Goal: Find contact information: Find contact information

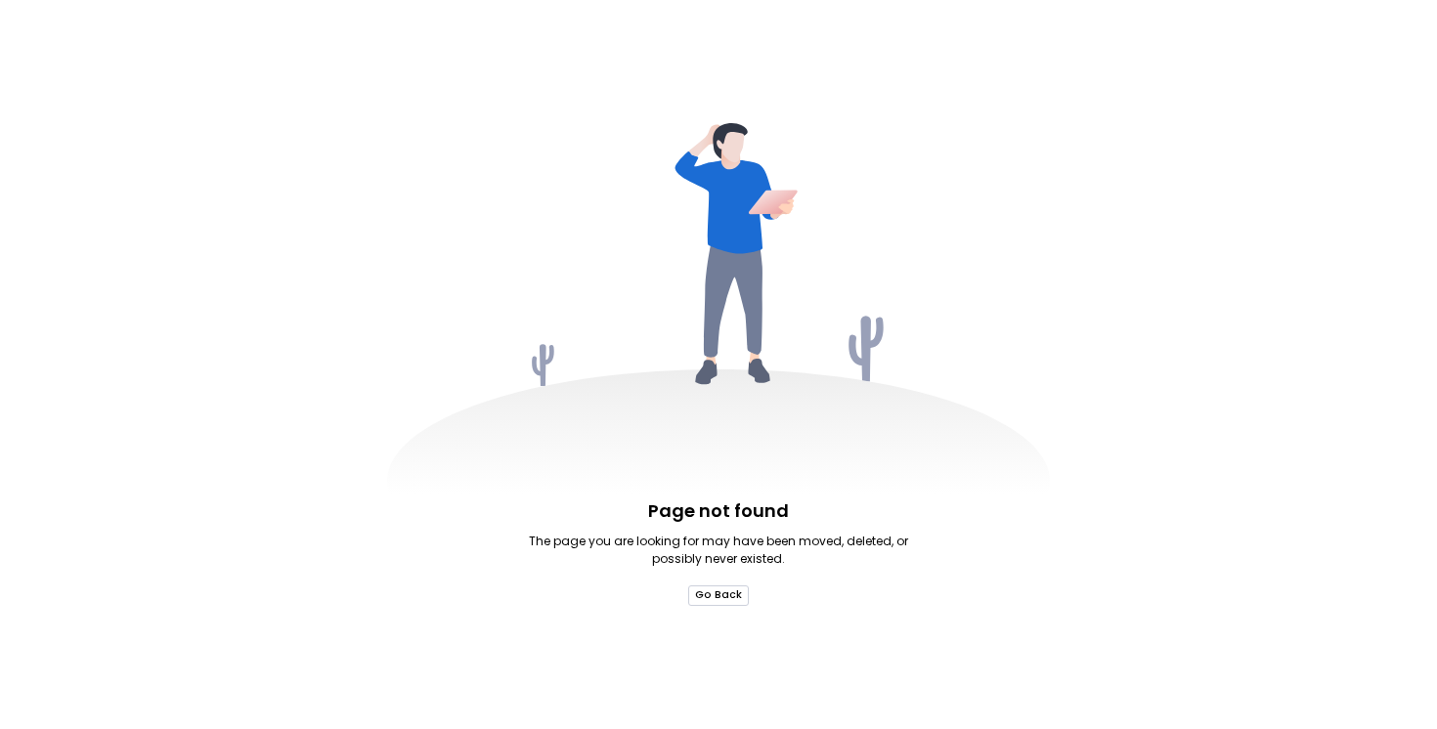
click at [720, 598] on button "Go Back" at bounding box center [718, 595] width 61 height 21
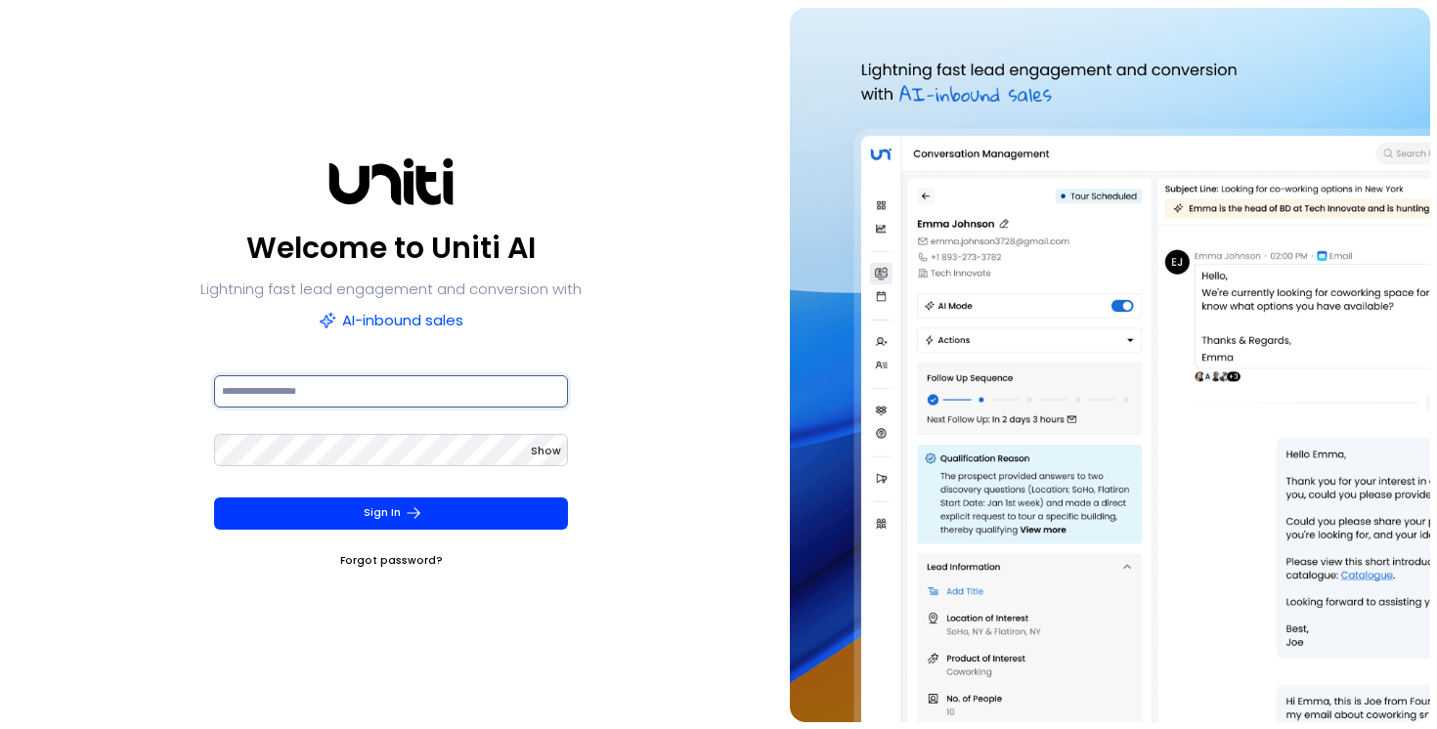
type input "**********"
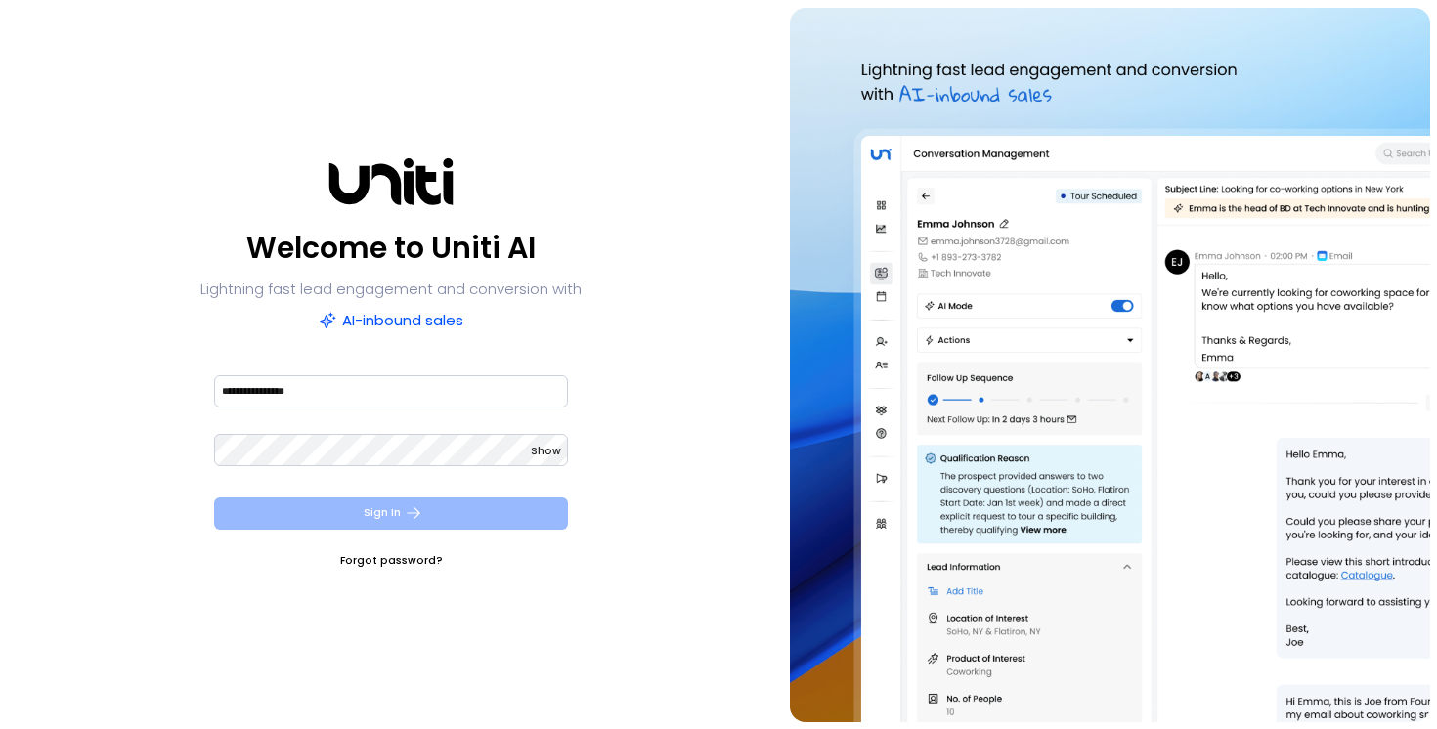
click at [394, 521] on button "Sign In" at bounding box center [391, 513] width 355 height 32
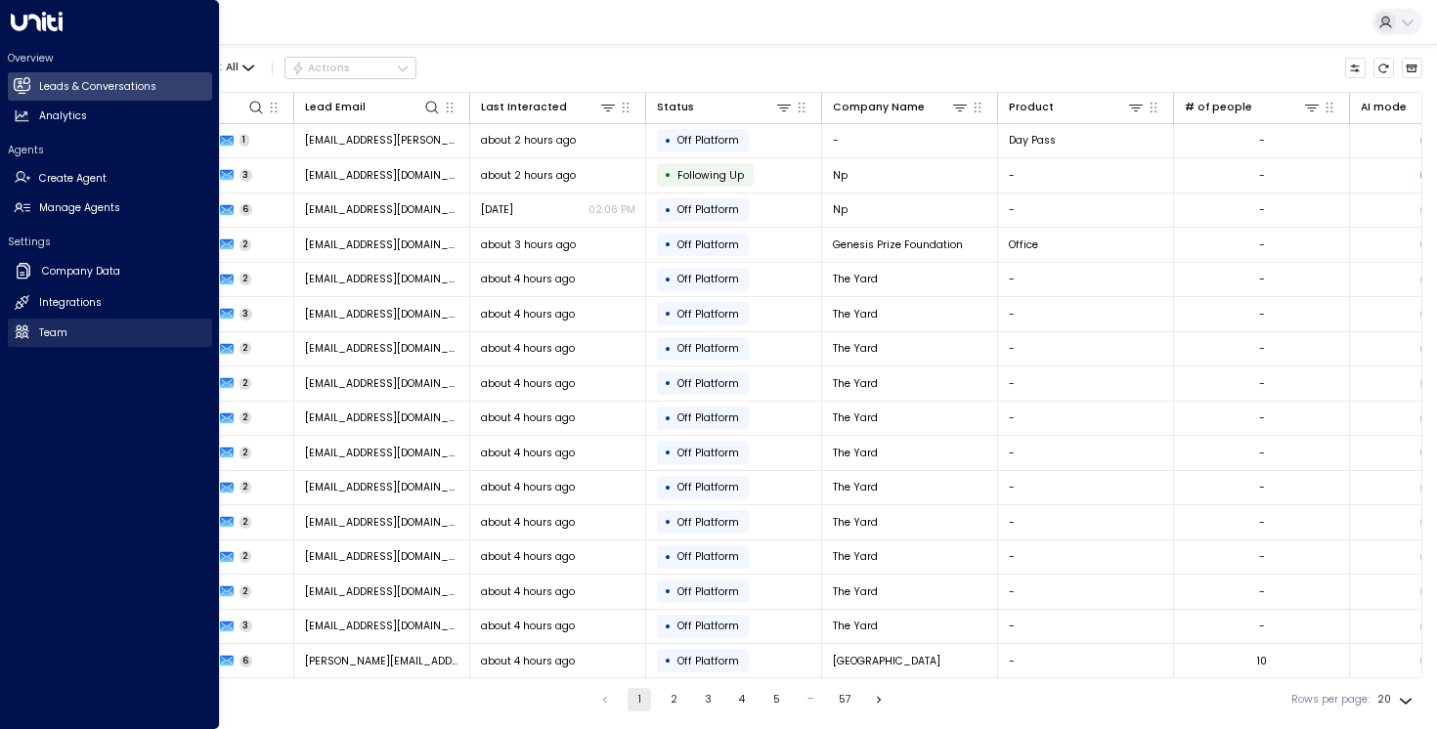
click at [53, 336] on h2 "Team" at bounding box center [53, 333] width 28 height 16
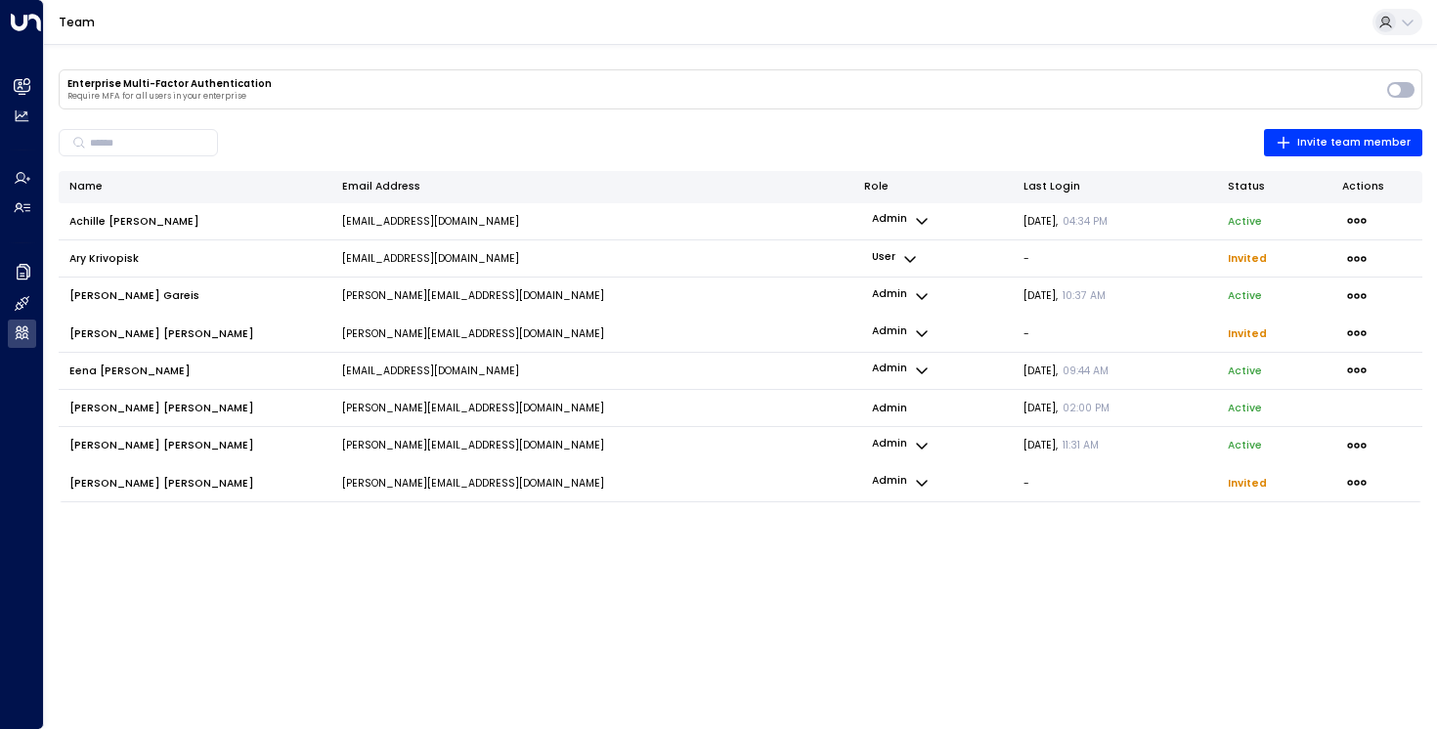
click at [925, 485] on icon "button" at bounding box center [922, 483] width 16 height 16
click at [1165, 548] on div at bounding box center [718, 364] width 1437 height 729
click at [1359, 478] on icon "button" at bounding box center [1356, 482] width 21 height 21
click at [978, 551] on div at bounding box center [718, 364] width 1437 height 729
drag, startPoint x: 446, startPoint y: 482, endPoint x: 410, endPoint y: 483, distance: 35.2
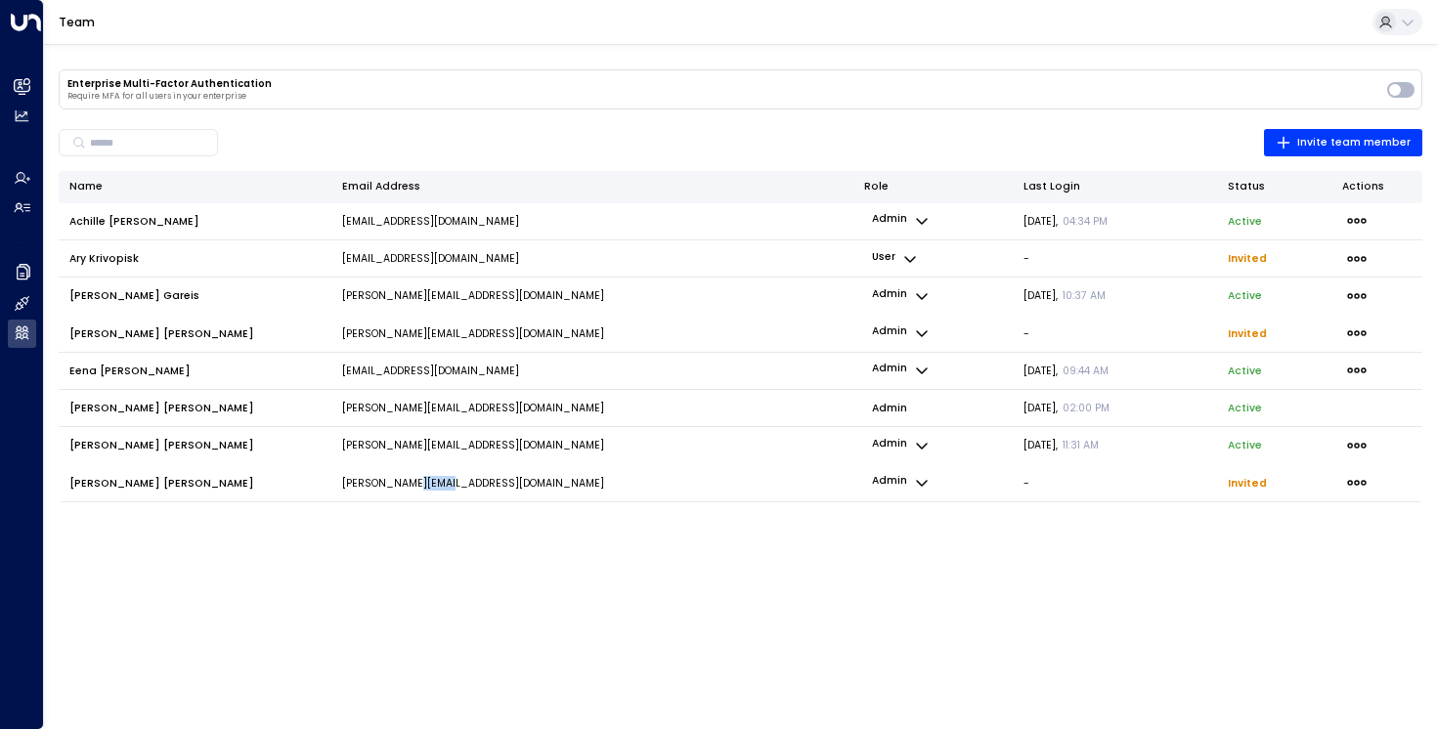
click at [408, 483] on p "rodrigo@theyard.com" at bounding box center [473, 483] width 262 height 15
drag, startPoint x: 457, startPoint y: 483, endPoint x: 339, endPoint y: 482, distance: 118.3
click at [339, 482] on td "rodrigo@theyard.com" at bounding box center [592, 482] width 523 height 37
copy p "rodrigo@theyard.com"
